Goal: Task Accomplishment & Management: Manage account settings

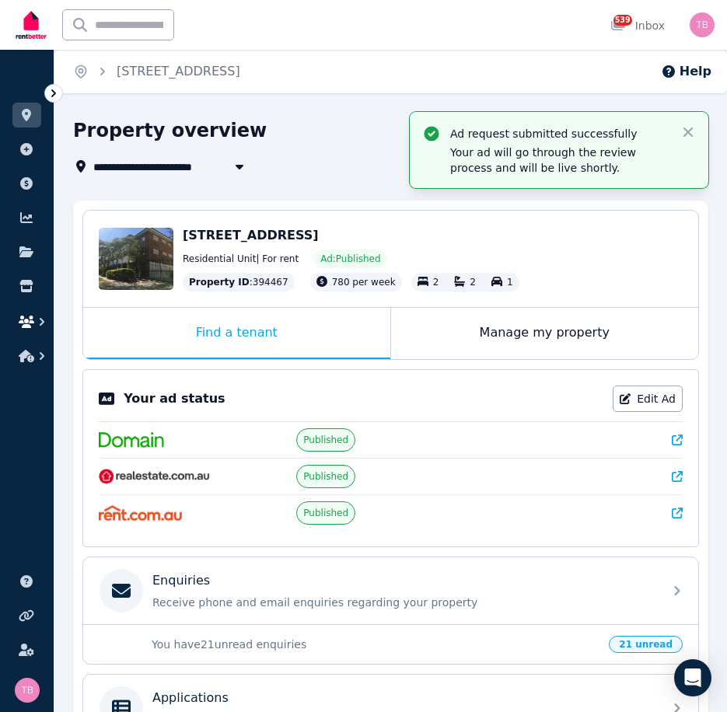
click at [30, 322] on icon "button" at bounding box center [27, 322] width 16 height 12
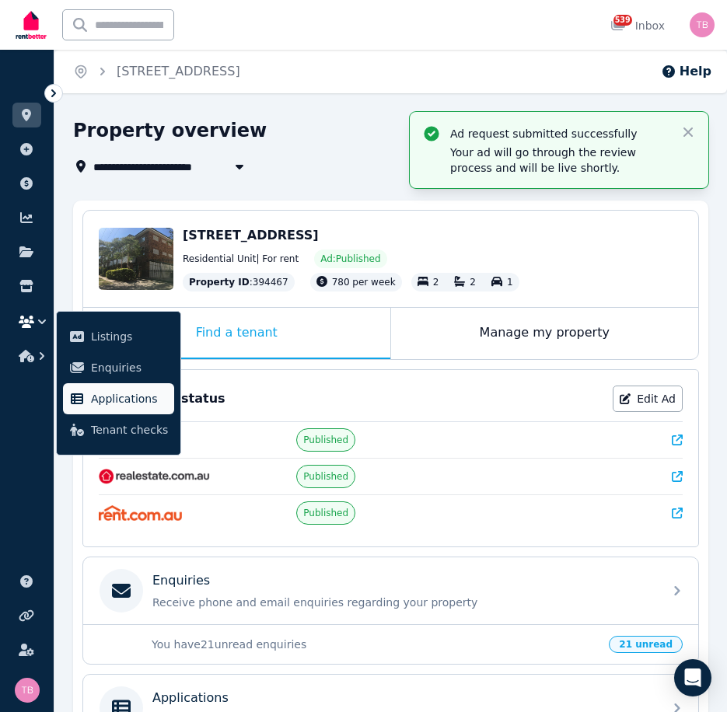
click at [110, 403] on span "Applications" at bounding box center [129, 399] width 77 height 19
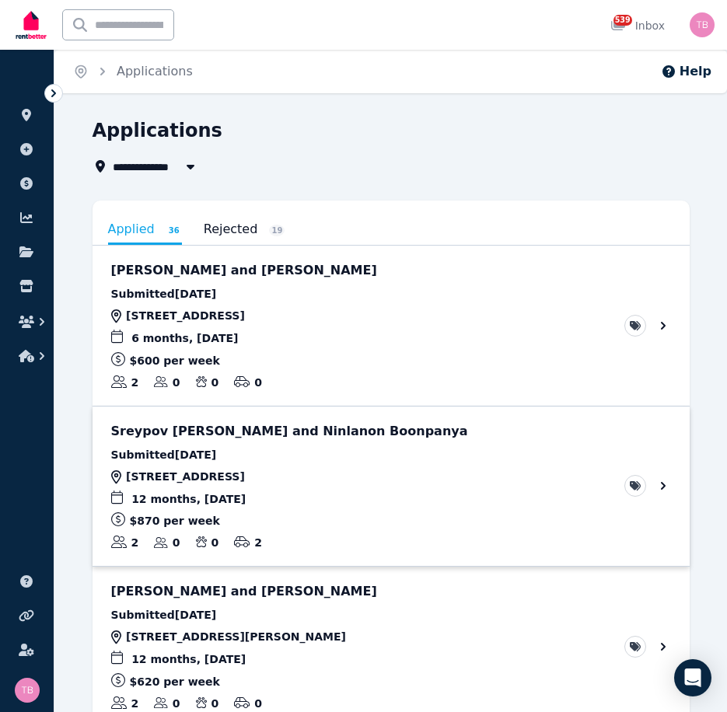
click at [665, 487] on link "View application: Sreypov Sokkhy and Ninlanon Boonpanya" at bounding box center [391, 487] width 597 height 160
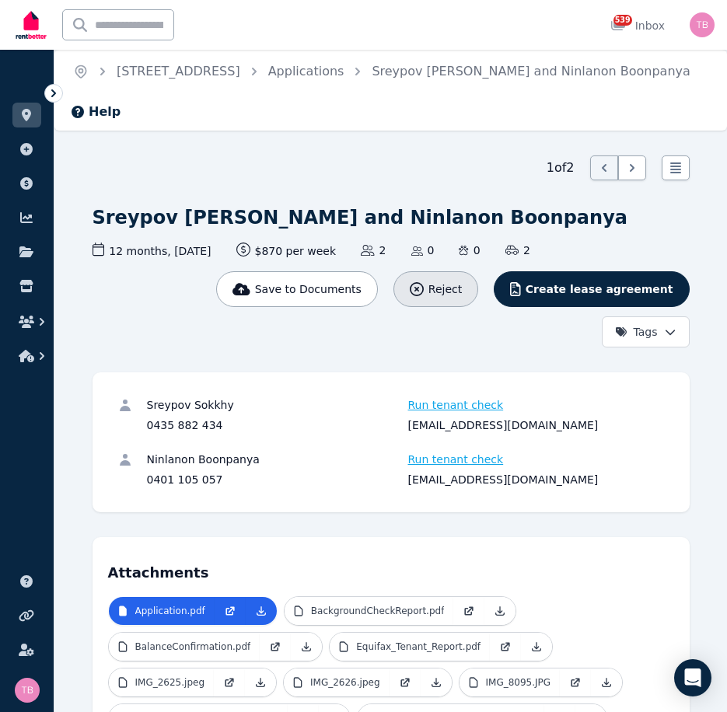
click at [462, 282] on span "Reject" at bounding box center [444, 290] width 33 height 16
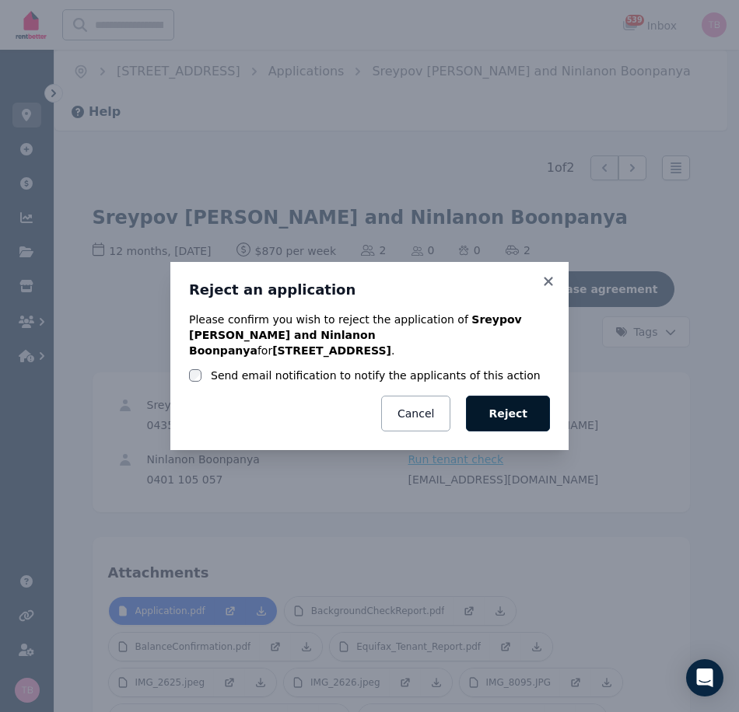
click at [513, 412] on button "Reject" at bounding box center [508, 414] width 84 height 36
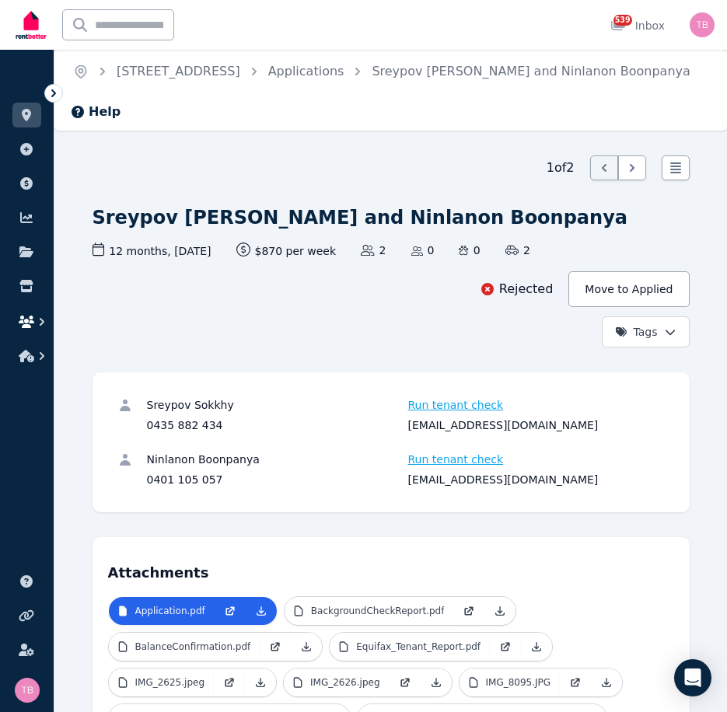
click at [27, 324] on icon "button" at bounding box center [27, 322] width 16 height 12
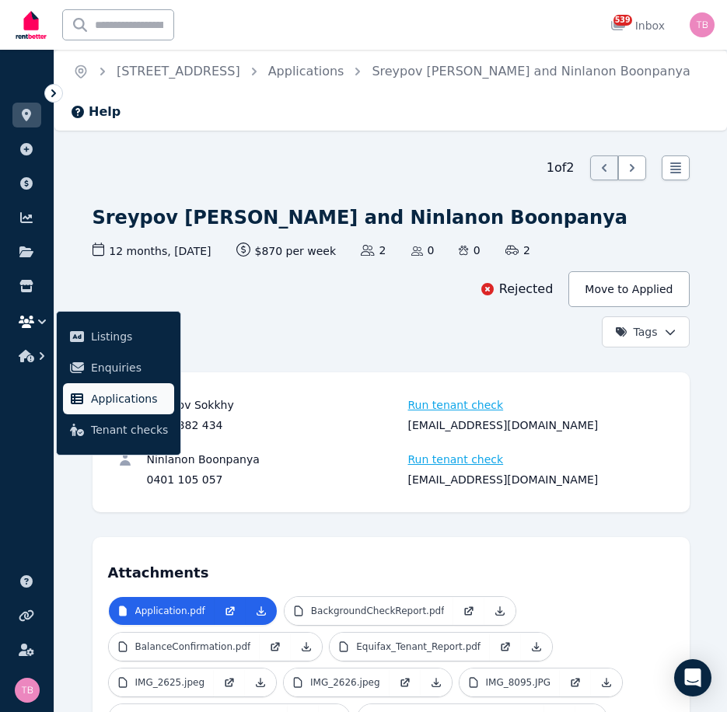
click at [100, 400] on span "Applications" at bounding box center [129, 399] width 77 height 19
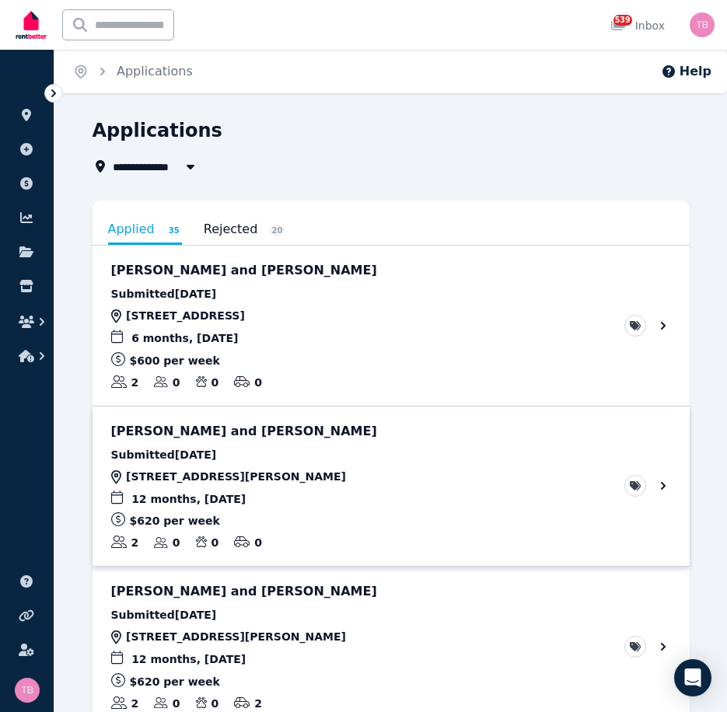
click at [660, 485] on link "View application: Venu Rajendra and Moosa Baig" at bounding box center [391, 487] width 597 height 160
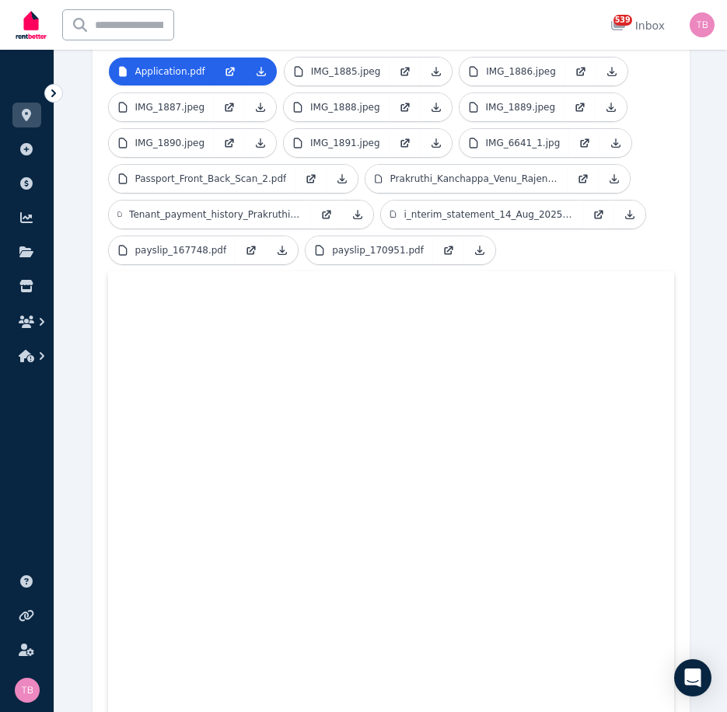
scroll to position [462, 0]
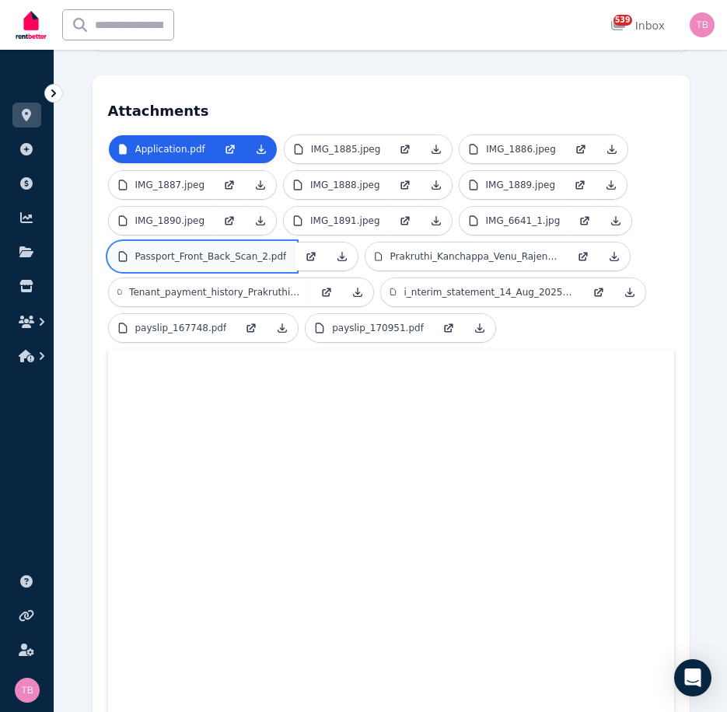
click at [189, 250] on p "Passport_Front_Back_Scan_2.pdf" at bounding box center [211, 256] width 152 height 12
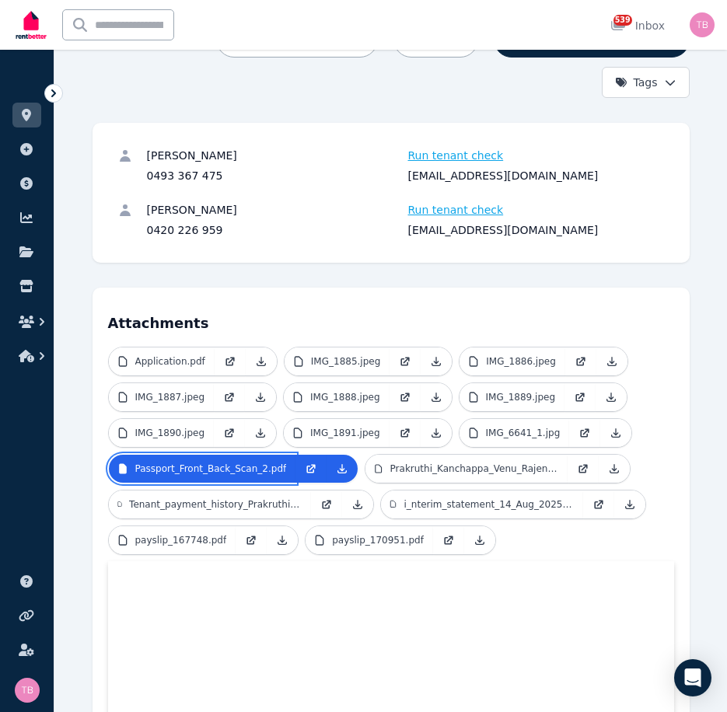
scroll to position [229, 0]
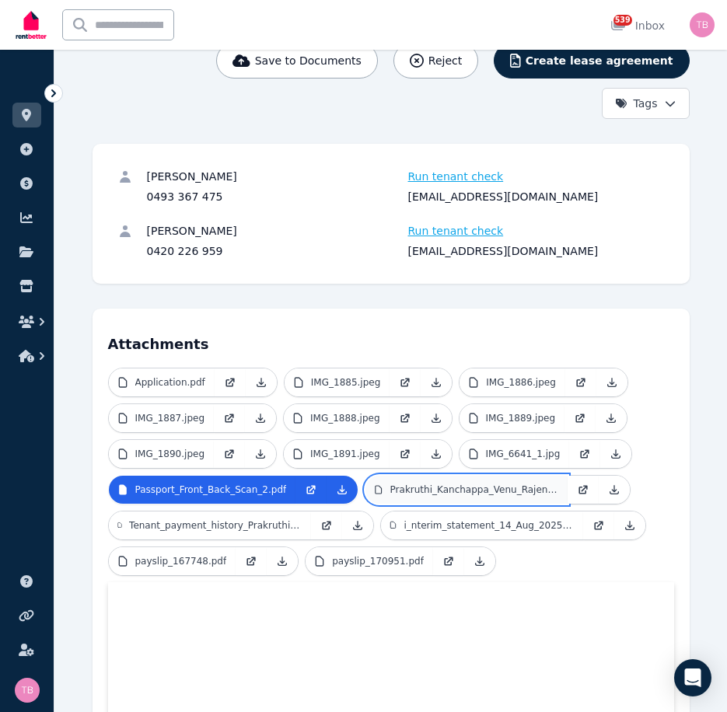
click at [405, 484] on p "Prakruthi_Kanchappa_Venu_Rajendra_2.pdf" at bounding box center [474, 490] width 169 height 12
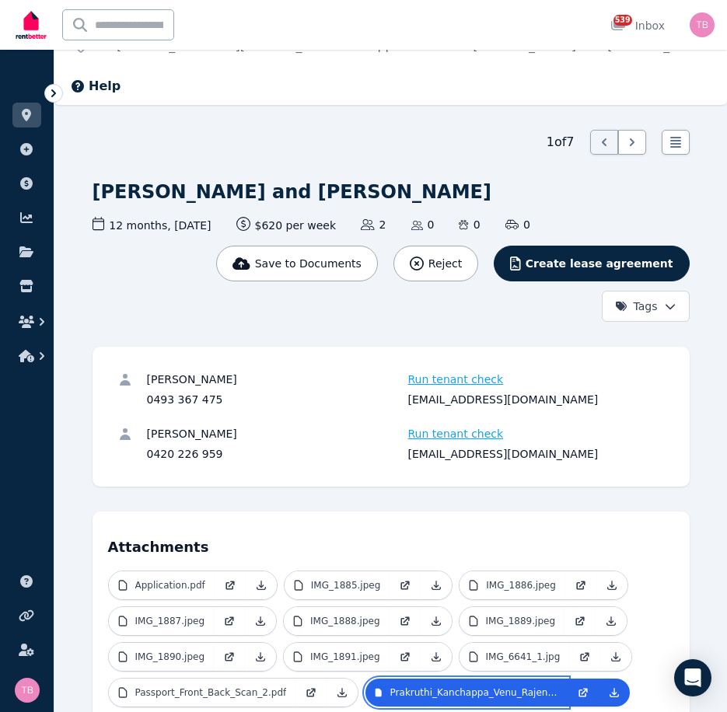
scroll to position [0, 0]
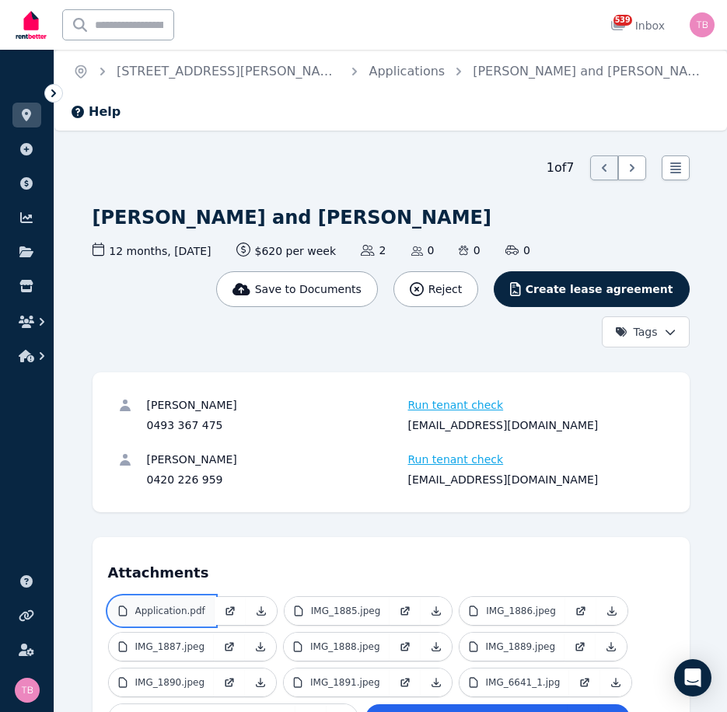
click at [176, 605] on p "Application.pdf" at bounding box center [170, 611] width 70 height 12
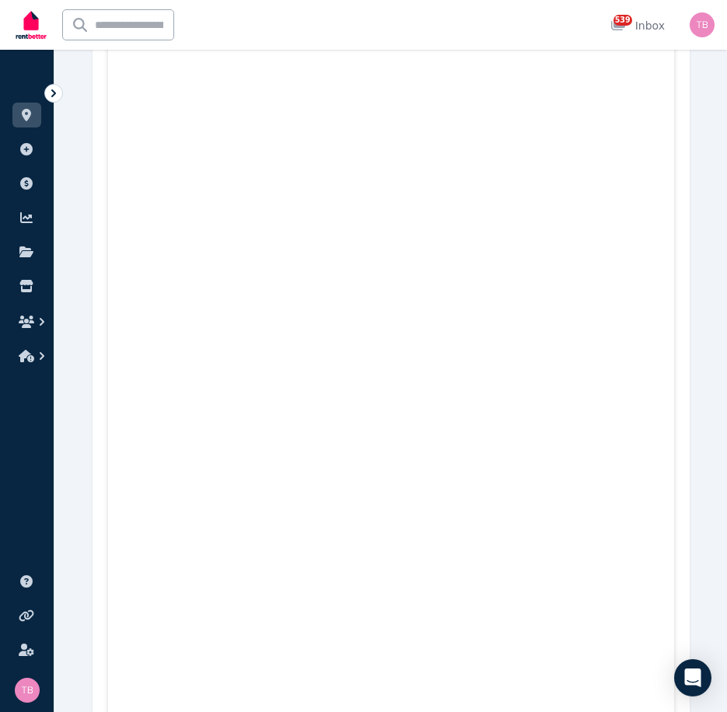
scroll to position [12598, 0]
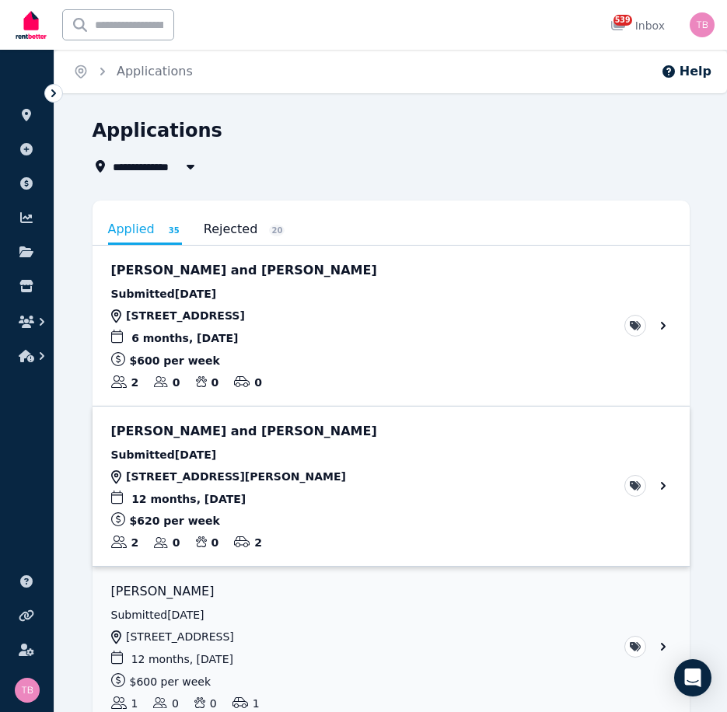
scroll to position [78, 0]
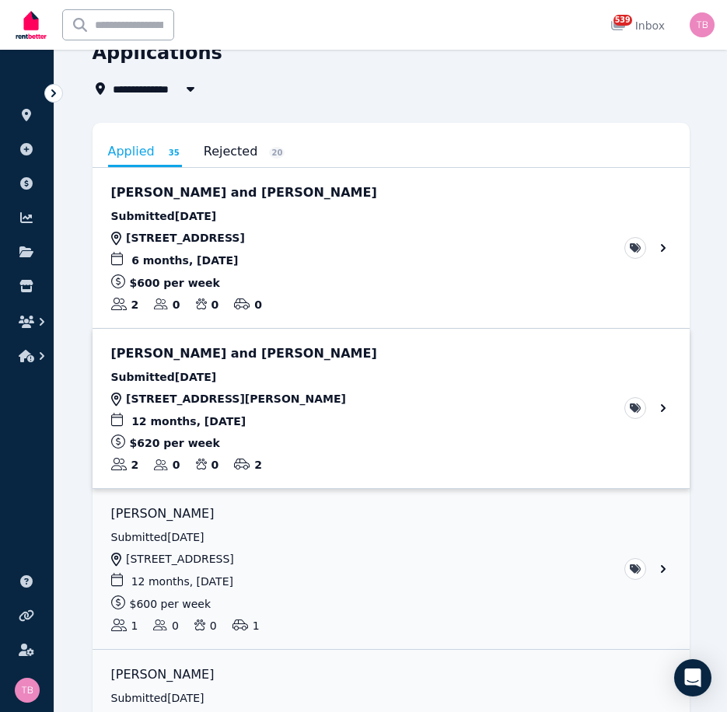
click at [662, 408] on link "View application: Sam Hicks and Laura Parcell" at bounding box center [391, 409] width 597 height 160
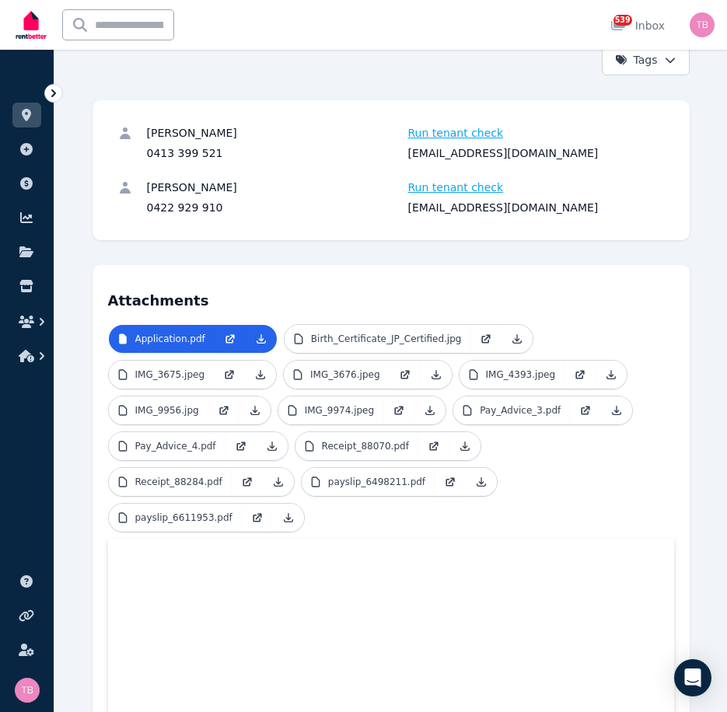
scroll to position [271, 0]
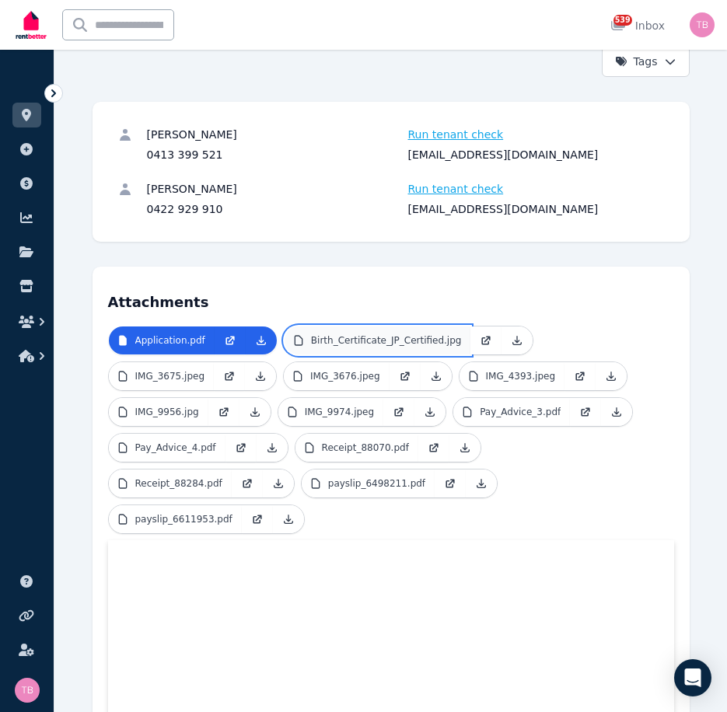
click at [354, 334] on p "Birth_Certificate_JP_Certified.jpg" at bounding box center [386, 340] width 151 height 12
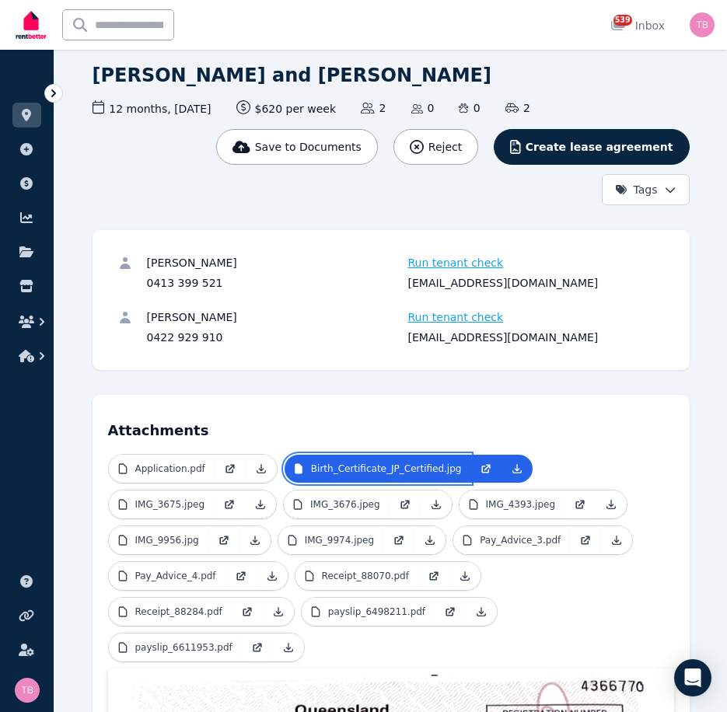
scroll to position [115, 0]
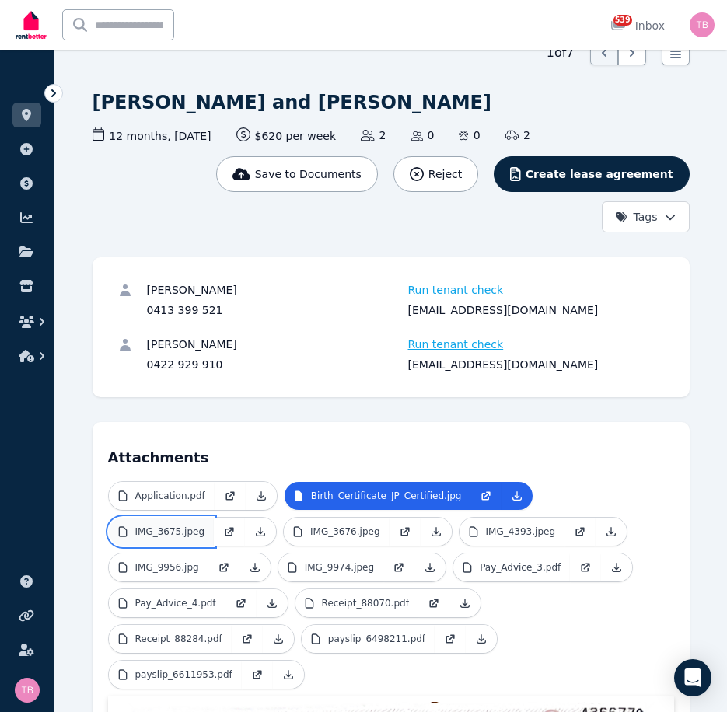
click at [166, 526] on p "IMG_3675.jpeg" at bounding box center [170, 532] width 70 height 12
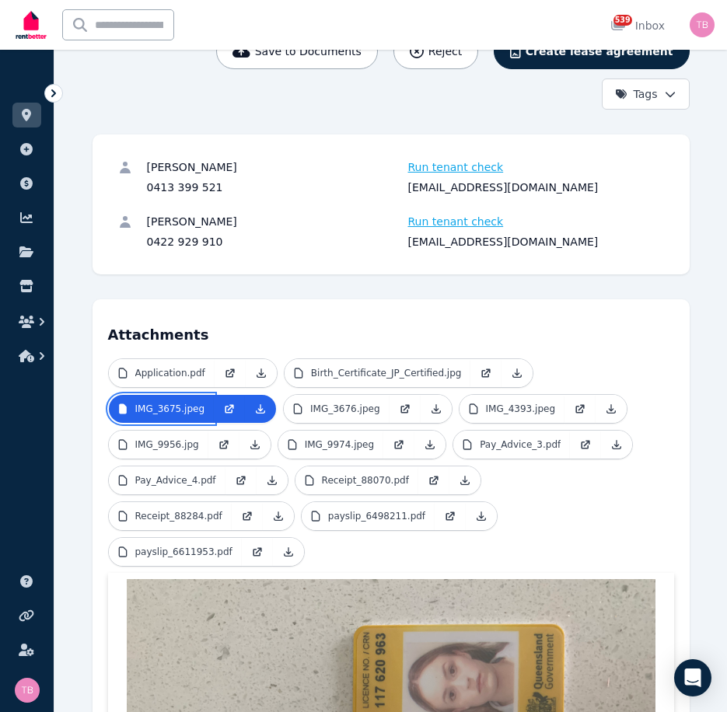
scroll to position [311, 0]
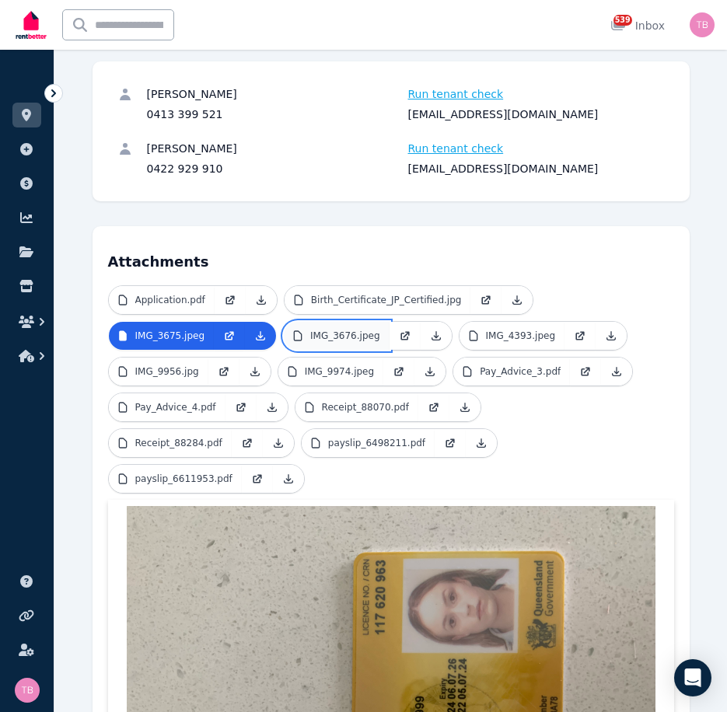
click at [332, 330] on p "IMG_3676.jpeg" at bounding box center [345, 336] width 70 height 12
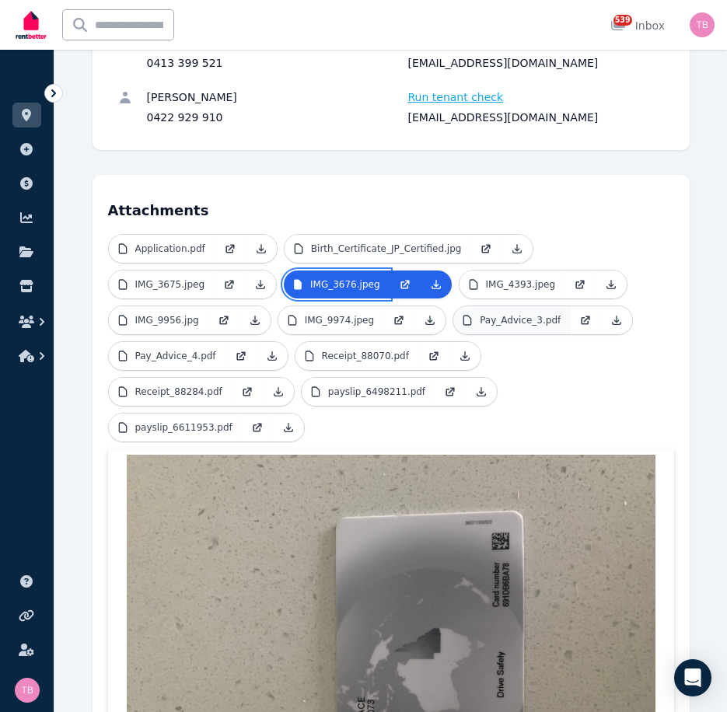
scroll to position [389, 0]
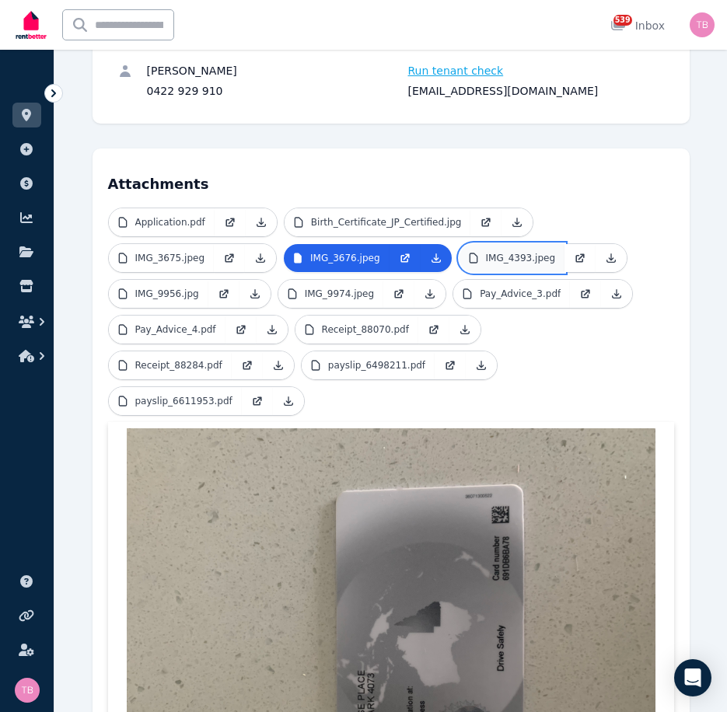
click at [499, 252] on p "IMG_4393.jpeg" at bounding box center [521, 258] width 70 height 12
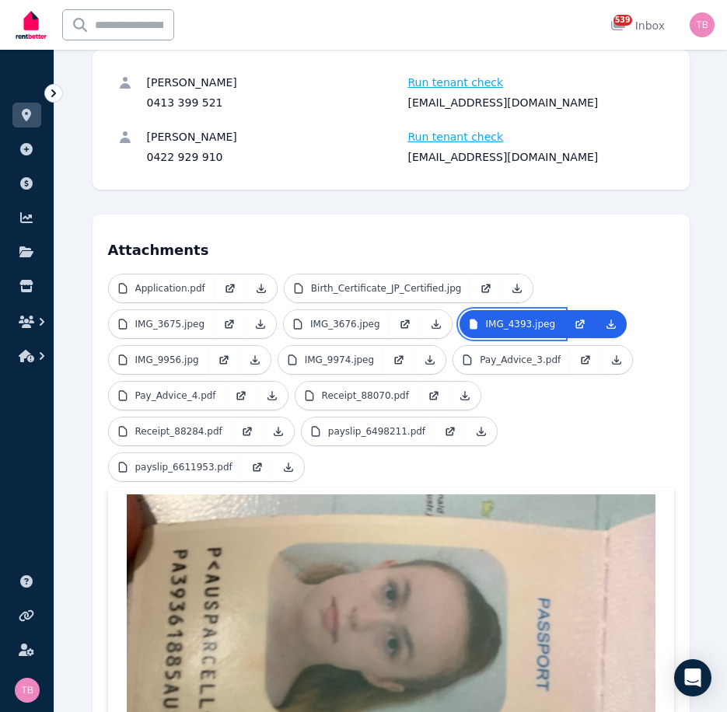
scroll to position [311, 0]
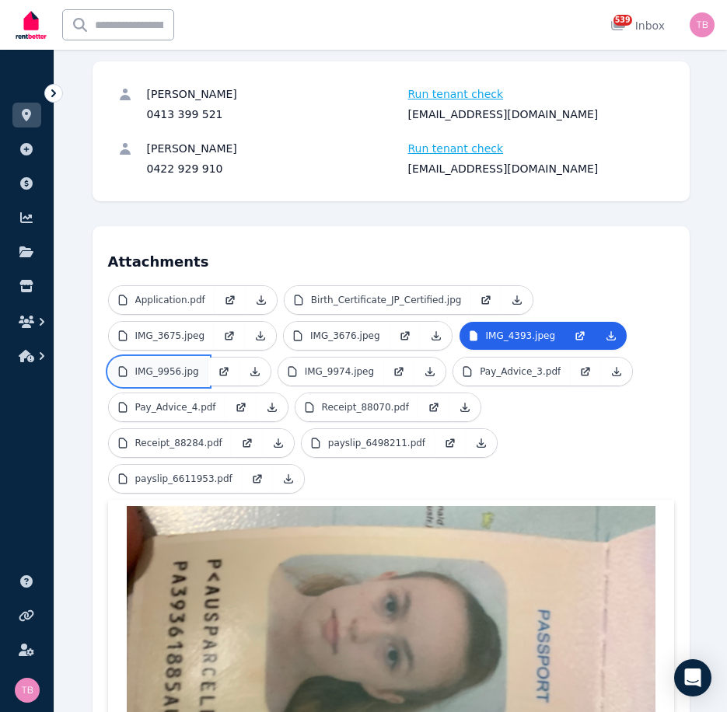
click at [150, 365] on p "IMG_9956.jpg" at bounding box center [167, 371] width 64 height 12
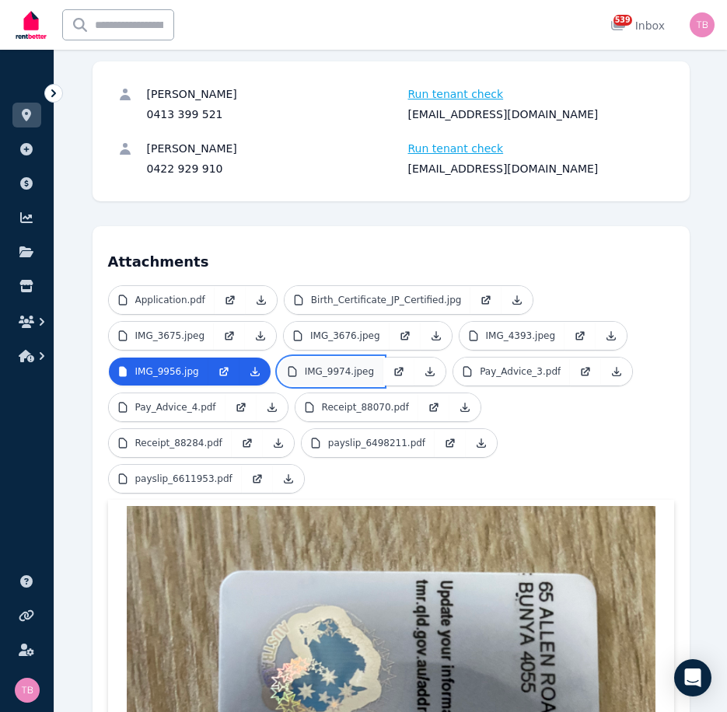
click at [334, 365] on p "IMG_9974.jpeg" at bounding box center [340, 371] width 70 height 12
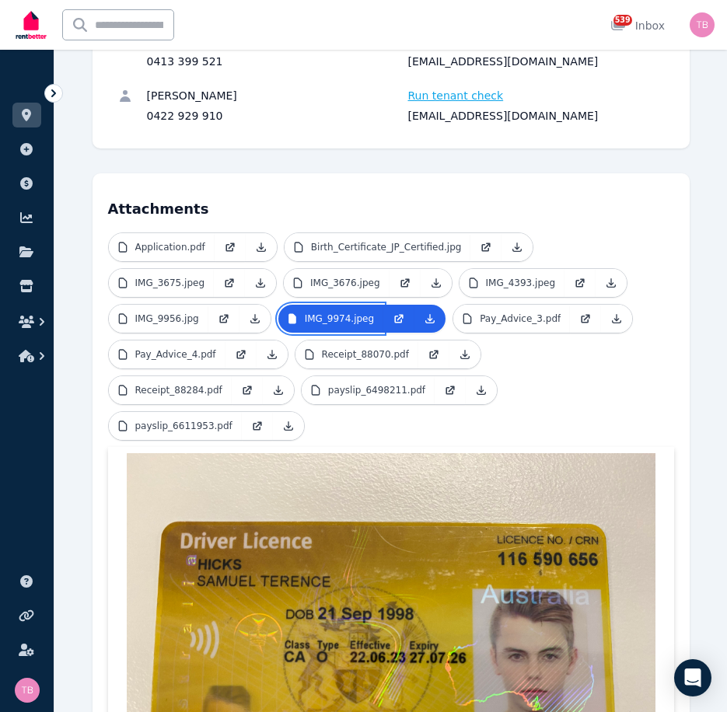
scroll to position [389, 0]
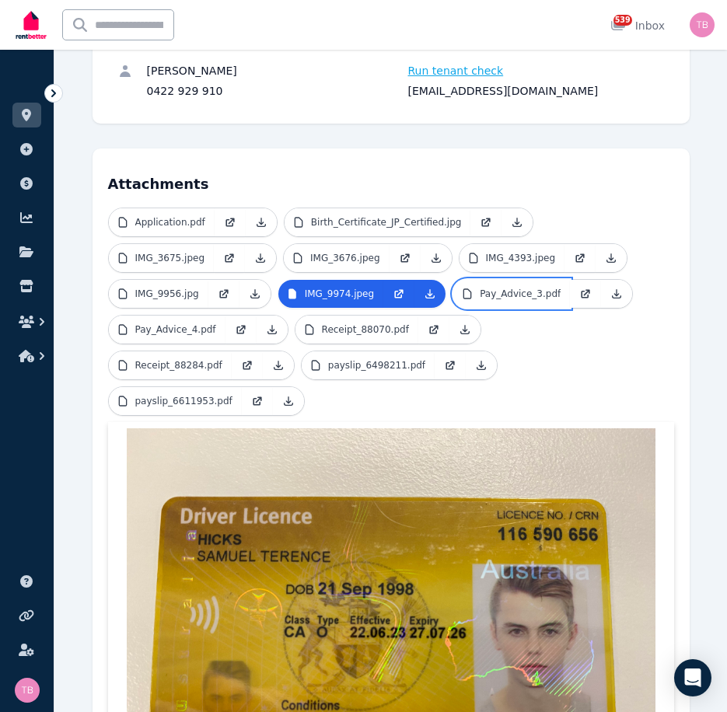
click at [503, 288] on p "Pay_Advice_3.pdf" at bounding box center [520, 294] width 81 height 12
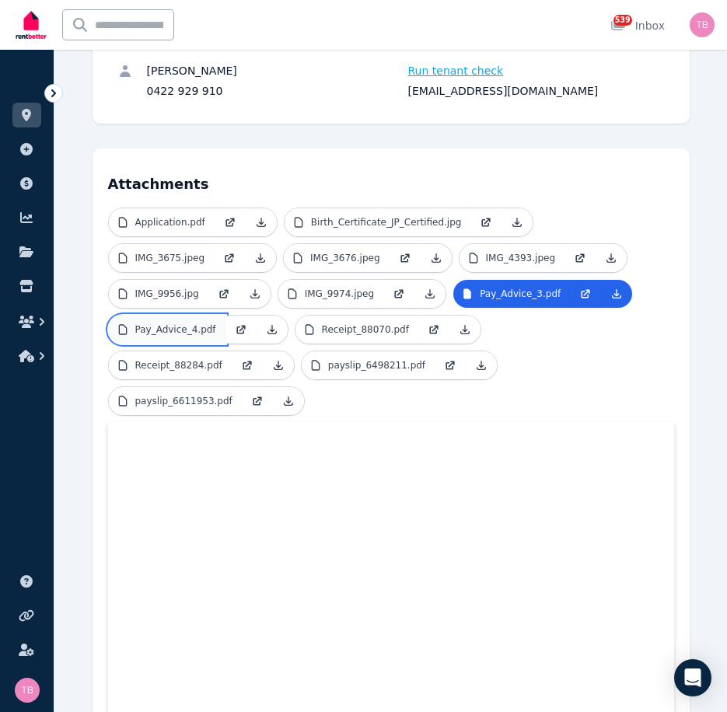
click at [176, 324] on p "Pay_Advice_4.pdf" at bounding box center [175, 330] width 81 height 12
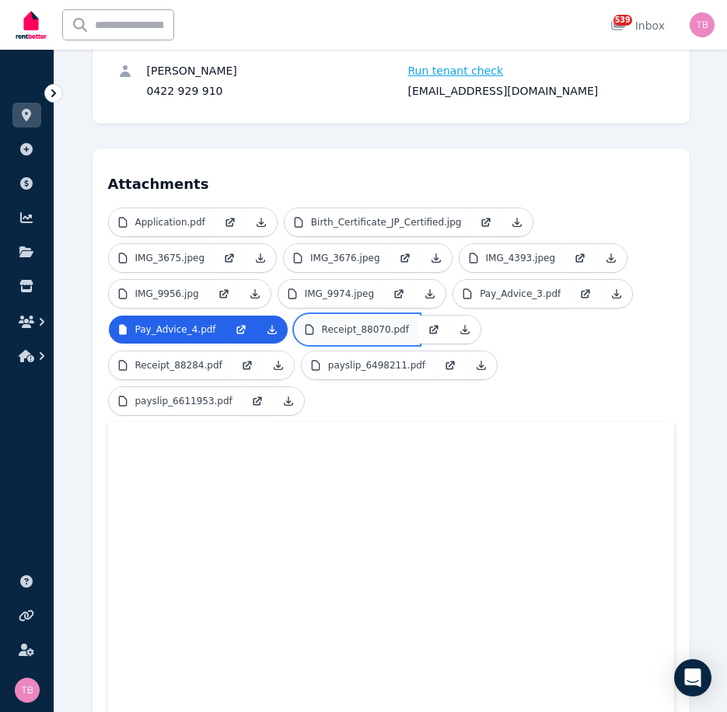
click at [340, 324] on p "Receipt_88070.pdf" at bounding box center [365, 330] width 87 height 12
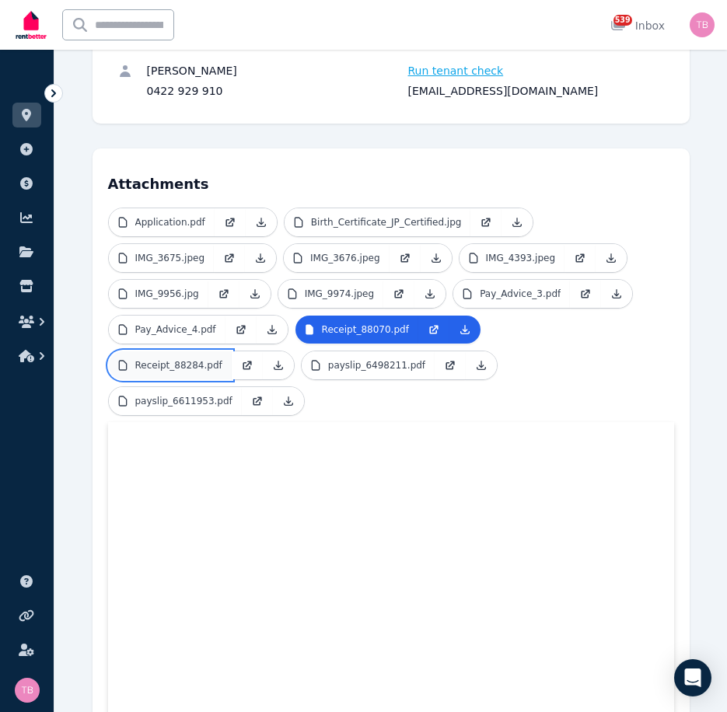
click at [222, 359] on p "Receipt_88284.pdf" at bounding box center [178, 365] width 87 height 12
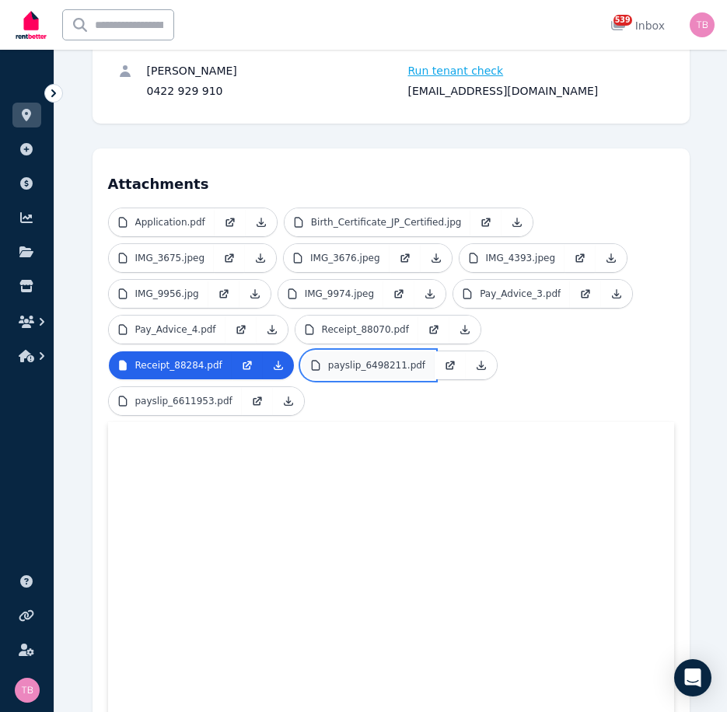
click at [328, 359] on p "payslip_6498211.pdf" at bounding box center [376, 365] width 97 height 12
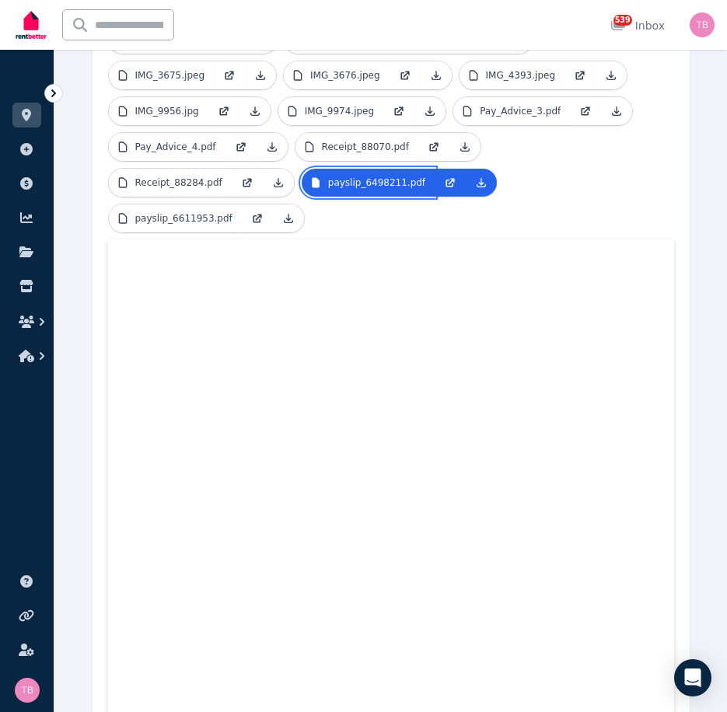
scroll to position [306, 0]
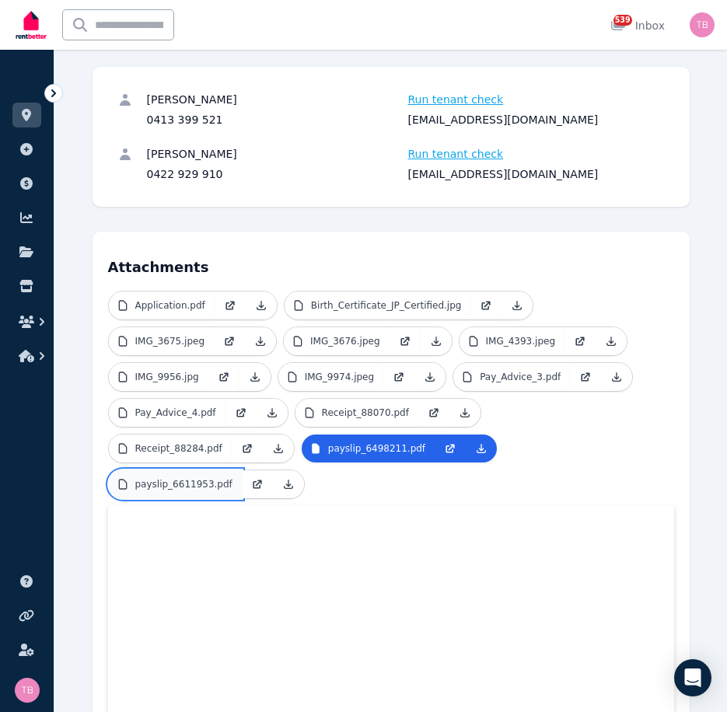
click at [233, 478] on p "payslip_6611953.pdf" at bounding box center [183, 484] width 97 height 12
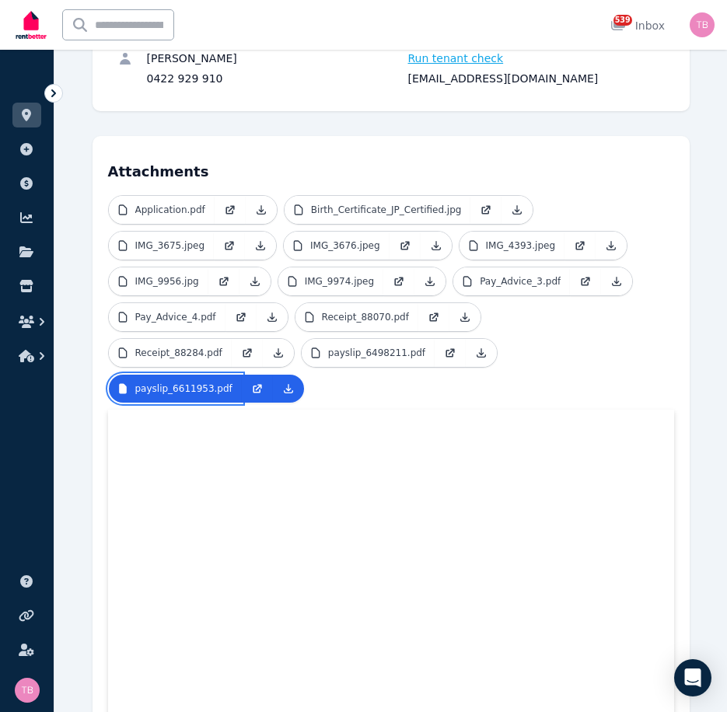
scroll to position [461, 0]
